Goal: Task Accomplishment & Management: Manage account settings

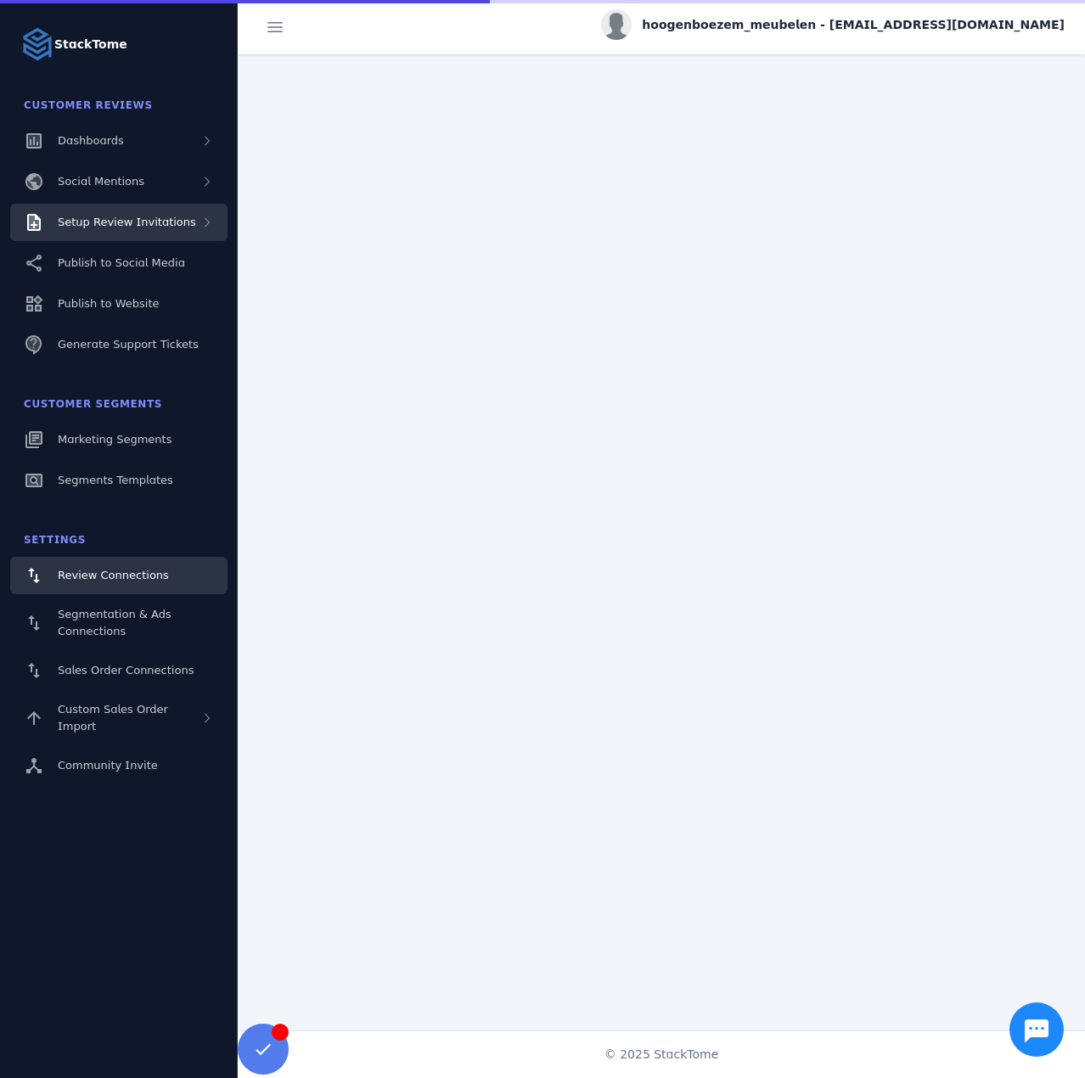
click at [163, 216] on span "Setup Review Invitations" at bounding box center [127, 222] width 138 height 13
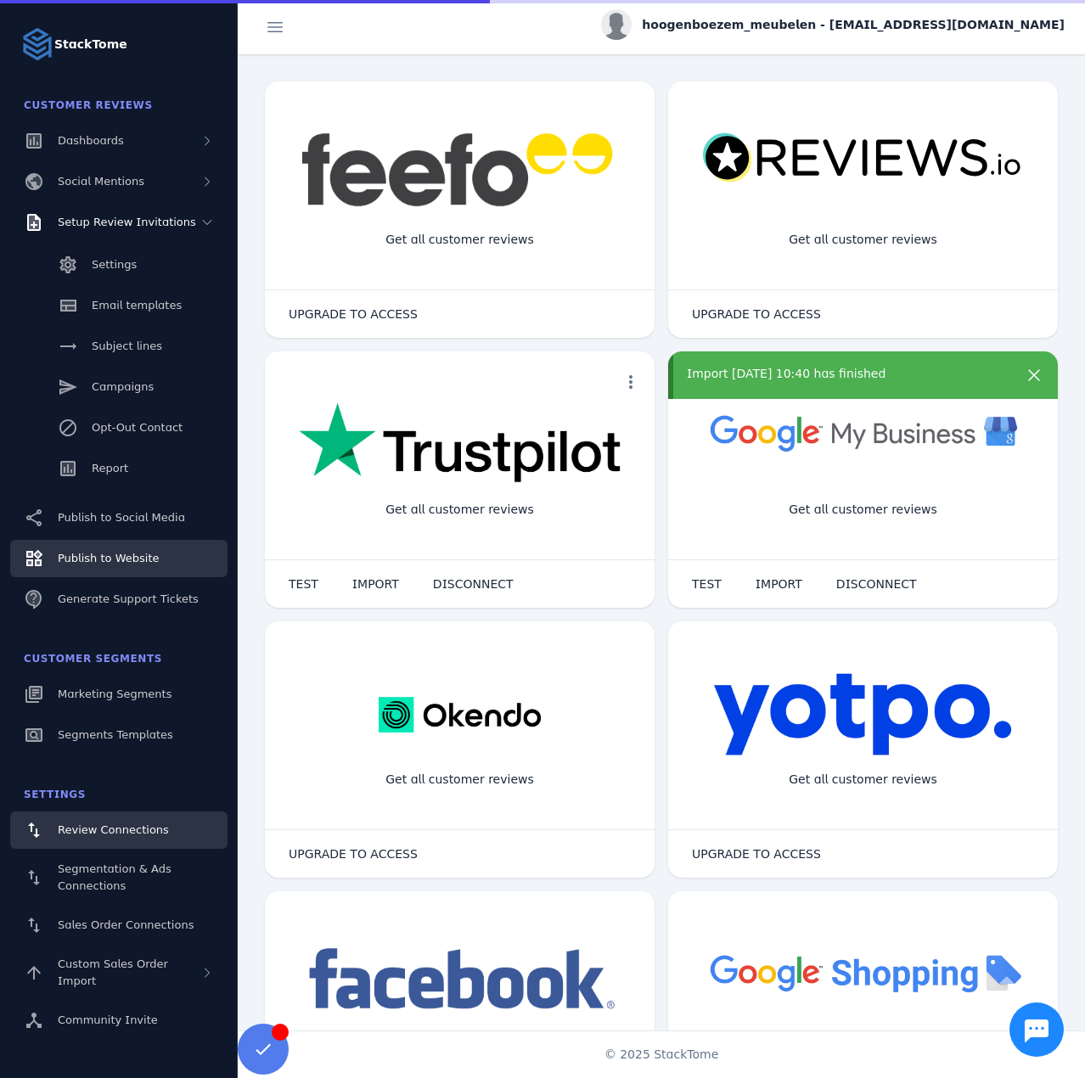
click at [135, 550] on div "Publish to Website" at bounding box center [108, 558] width 101 height 17
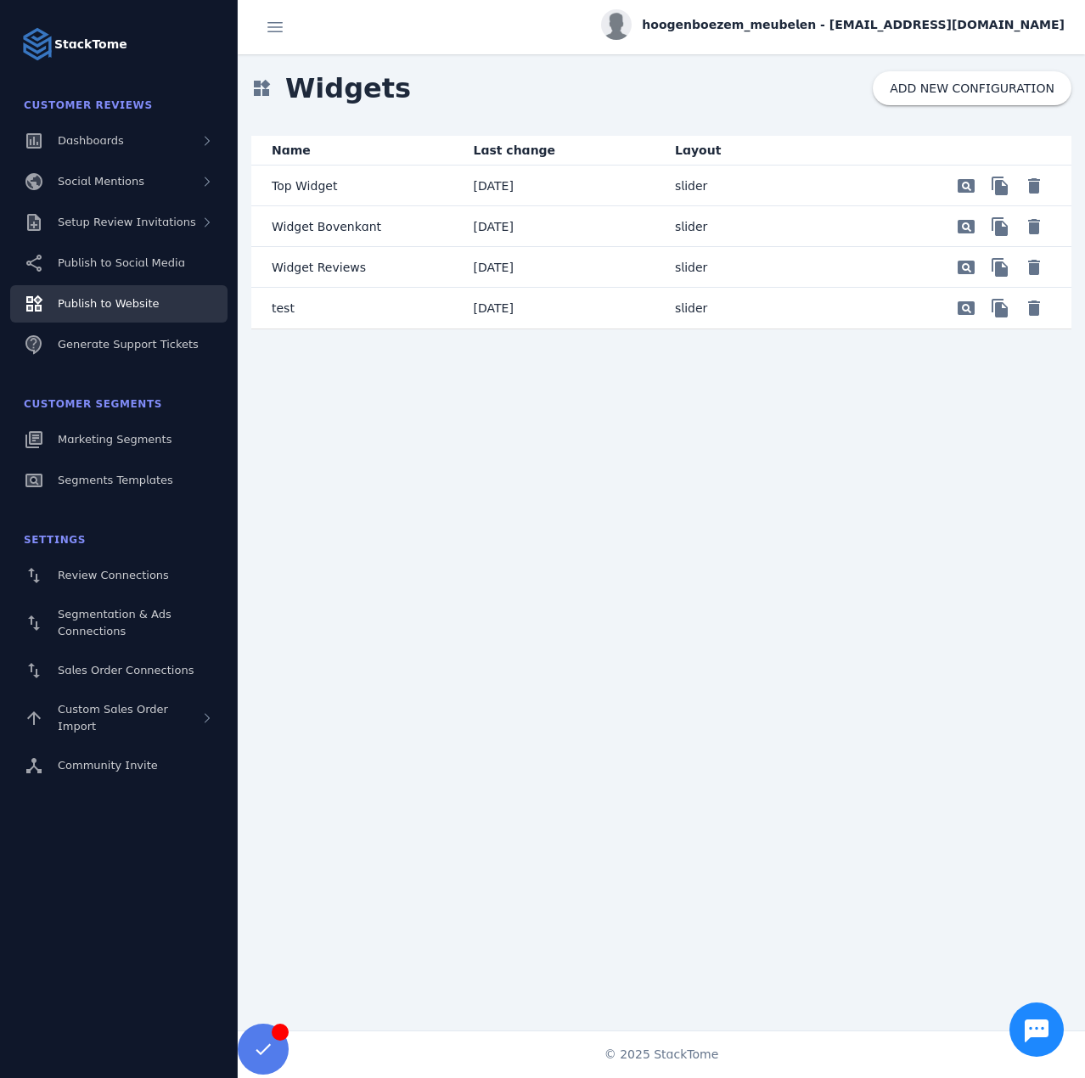
click at [786, 30] on span "hoogenboezem_meubelen - [EMAIL_ADDRESS][DOMAIN_NAME]" at bounding box center [853, 25] width 423 height 18
click at [999, 163] on span "Sign out" at bounding box center [1011, 164] width 49 height 20
